Goal: Information Seeking & Learning: Learn about a topic

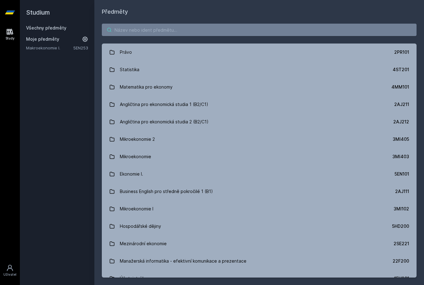
click at [174, 30] on input "search" at bounding box center [259, 30] width 315 height 12
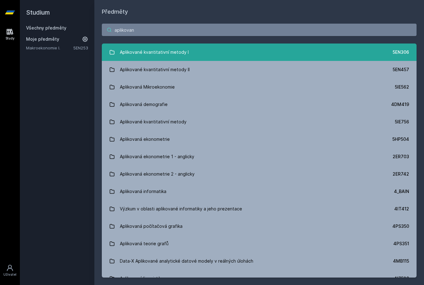
type input "aplikovan"
click at [163, 60] on link "Aplikované kvantitativní metody I 5EN306" at bounding box center [259, 51] width 315 height 17
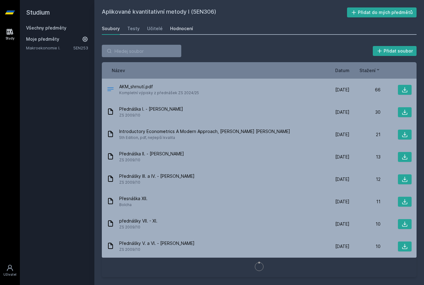
click at [170, 29] on div "Hodnocení" at bounding box center [181, 28] width 23 height 6
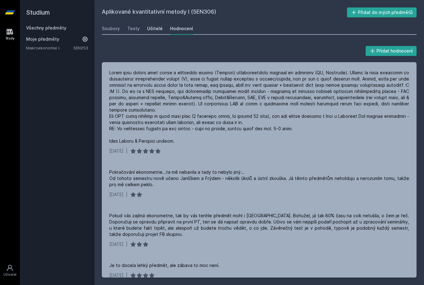
click at [156, 29] on div "Učitelé" at bounding box center [155, 28] width 16 height 6
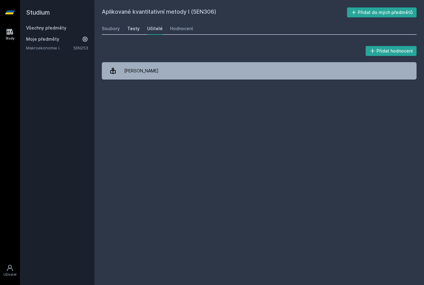
click at [133, 26] on div "Testy" at bounding box center [133, 28] width 12 height 6
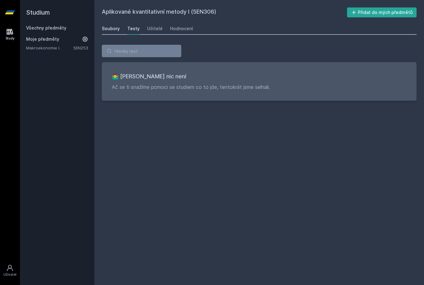
click at [114, 23] on link "Soubory" at bounding box center [111, 28] width 18 height 12
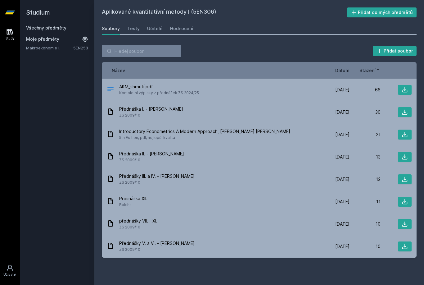
click at [54, 26] on link "Všechny předměty" at bounding box center [46, 27] width 40 height 5
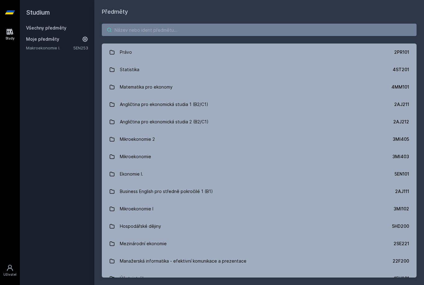
click at [125, 29] on input "search" at bounding box center [259, 30] width 315 height 12
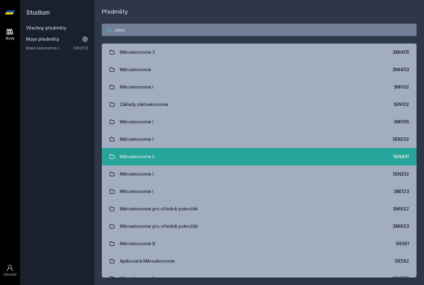
type input "mikro"
click at [151, 160] on div "Mikroekonomie II" at bounding box center [137, 156] width 34 height 12
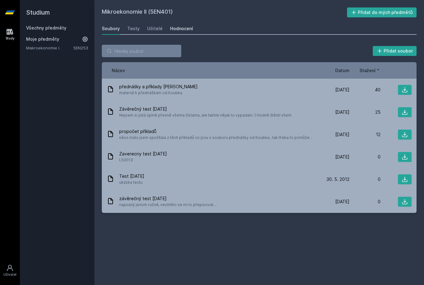
click at [173, 33] on link "Hodnocení" at bounding box center [181, 28] width 23 height 12
